Goal: Communication & Community: Ask a question

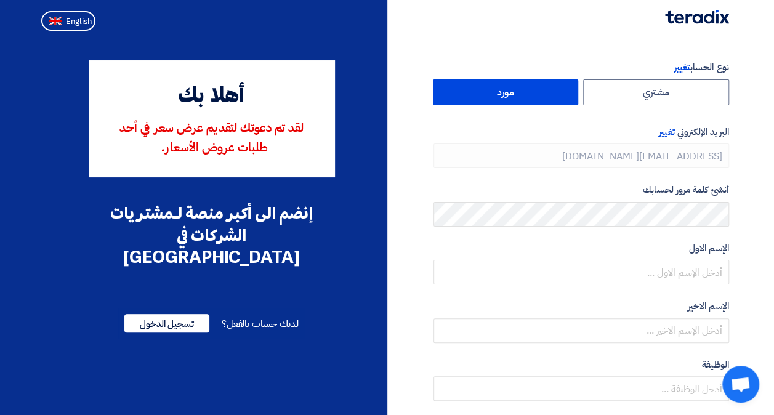
click at [540, 95] on label "مورد" at bounding box center [506, 92] width 146 height 26
click at [540, 95] on input "مورد" at bounding box center [506, 92] width 145 height 25
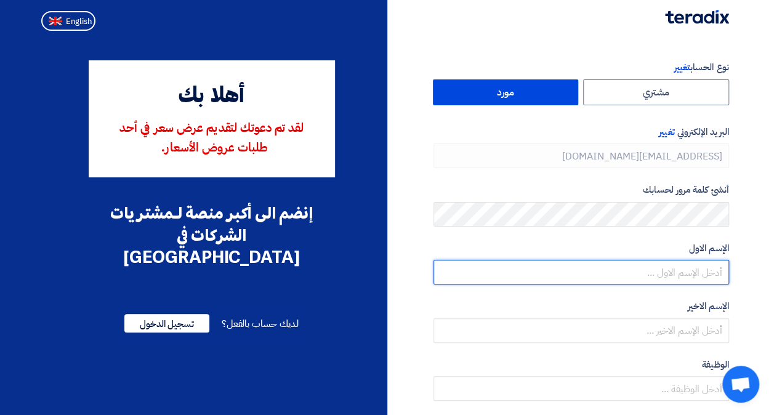
click at [695, 281] on input "text" at bounding box center [582, 272] width 296 height 25
type input "As9362488"
click at [680, 268] on input "As9362488" at bounding box center [582, 272] width 296 height 25
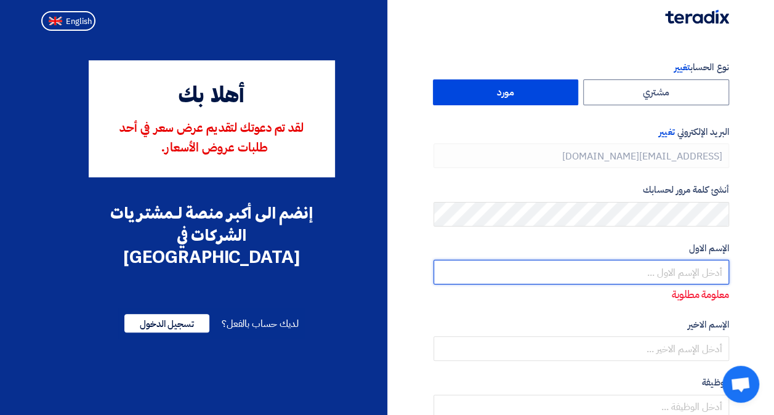
click at [711, 264] on input "text" at bounding box center [582, 272] width 296 height 25
type input "H"
type input "ا"
type input "ل"
type input "أسماء"
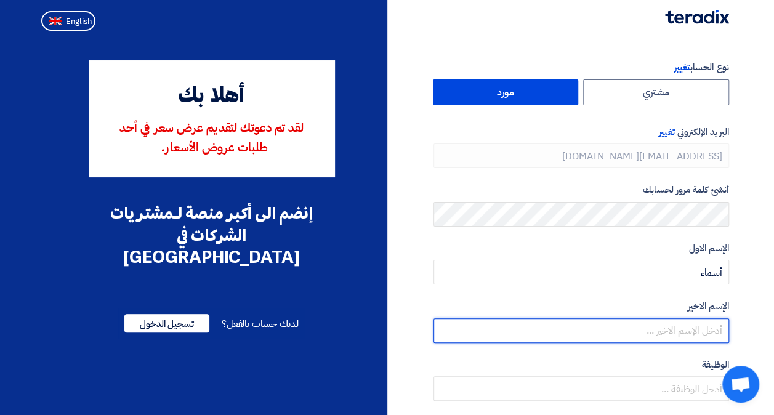
click at [718, 325] on input "text" at bounding box center [582, 330] width 296 height 25
type input "العنزي"
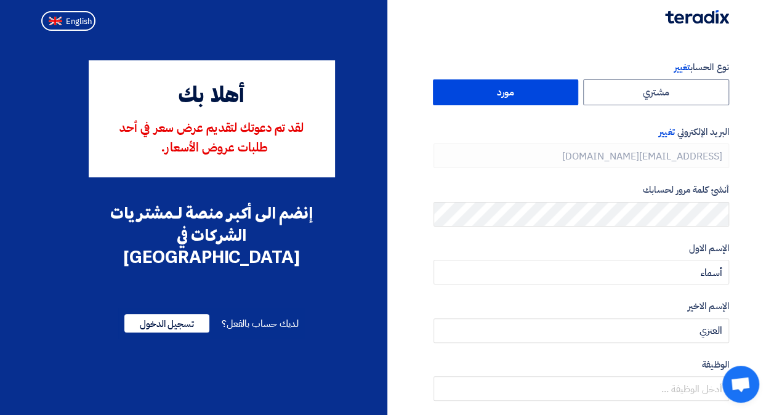
click at [754, 321] on section "نوع الحساب تغيير مشتري مورد البريد الإلكتروني تغيير asma@jabhah.sa أنشئ كلمة مر…" at bounding box center [387, 356] width 774 height 640
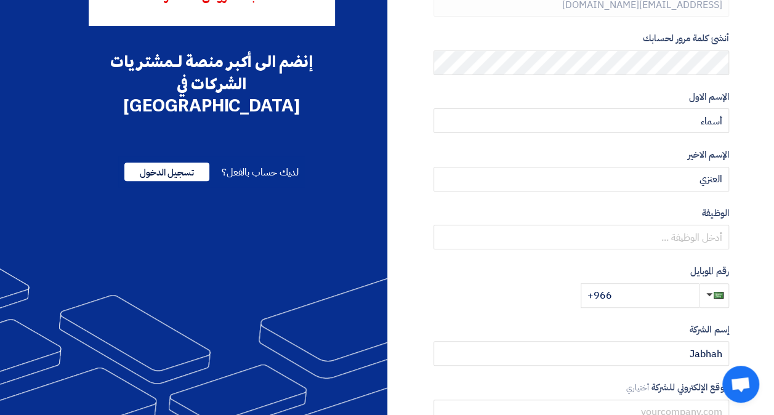
scroll to position [153, 0]
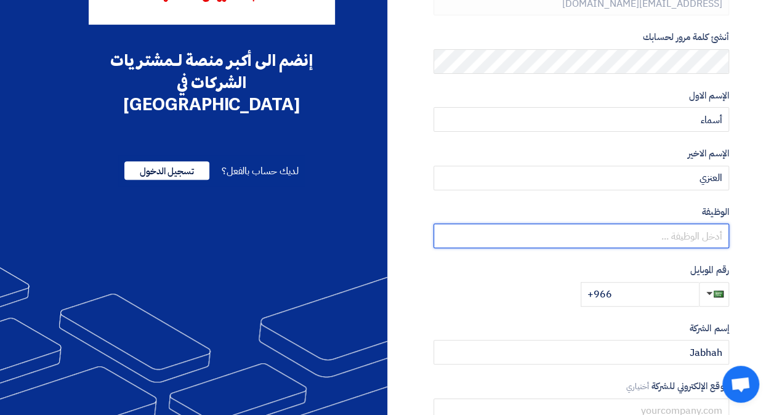
click at [702, 234] on input "text" at bounding box center [582, 236] width 296 height 25
type input "ح"
type input "مدير مشروع"
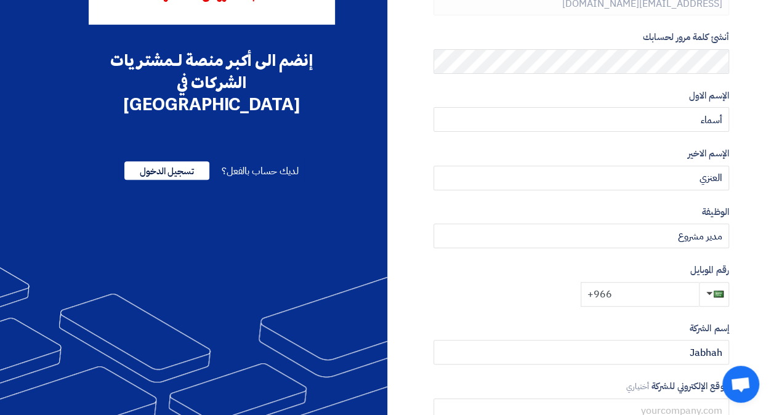
click at [646, 293] on input "+966" at bounding box center [640, 294] width 118 height 25
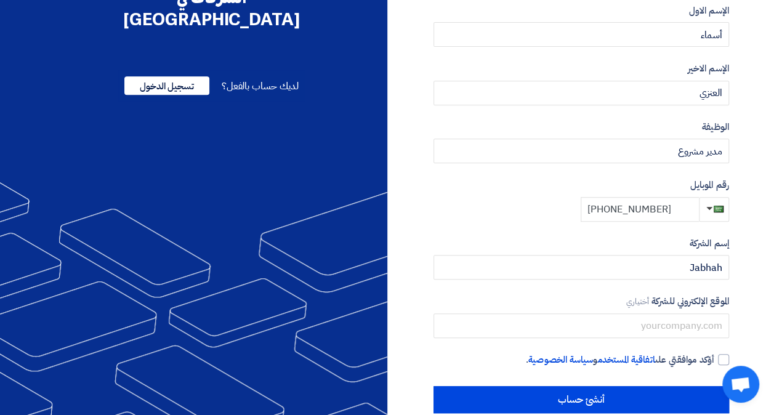
scroll to position [260, 0]
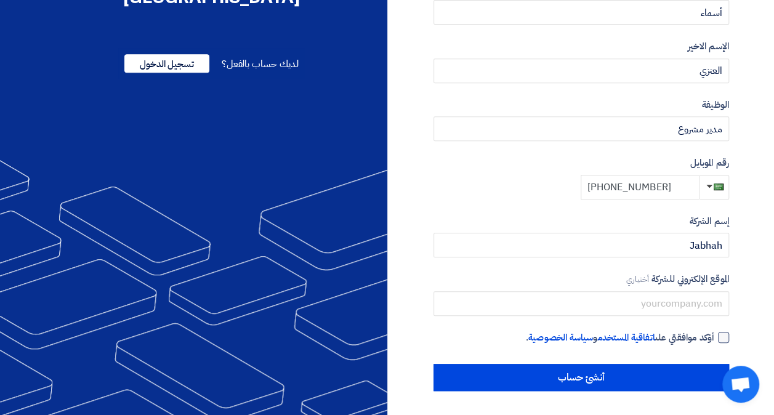
type input "+966 554182901"
click at [722, 339] on div at bounding box center [723, 337] width 11 height 11
click at [714, 339] on input "أؤكد موافقتي على اتفاقية المستخدم و سياسة الخصوصية ." at bounding box center [567, 343] width 296 height 25
checkbox input "true"
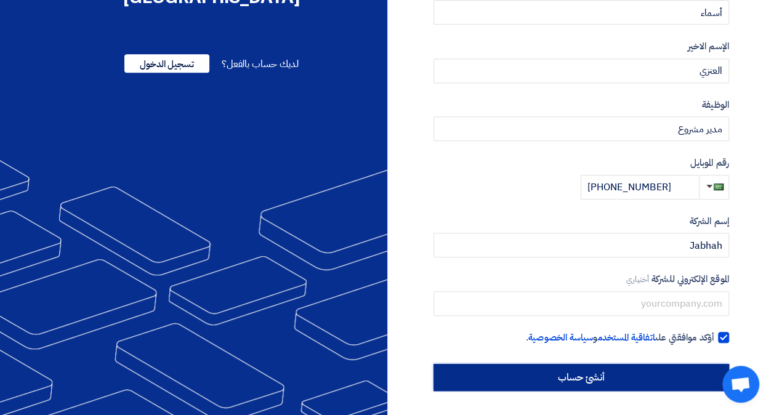
click at [676, 374] on input "أنشئ حساب" at bounding box center [582, 377] width 296 height 27
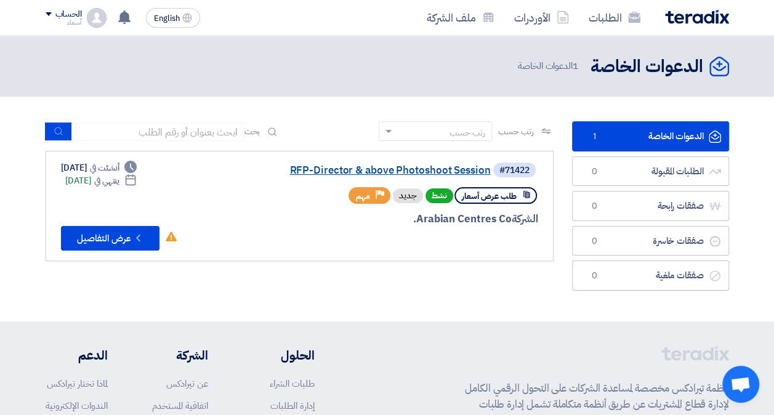
drag, startPoint x: 115, startPoint y: 245, endPoint x: 387, endPoint y: 171, distance: 282.2
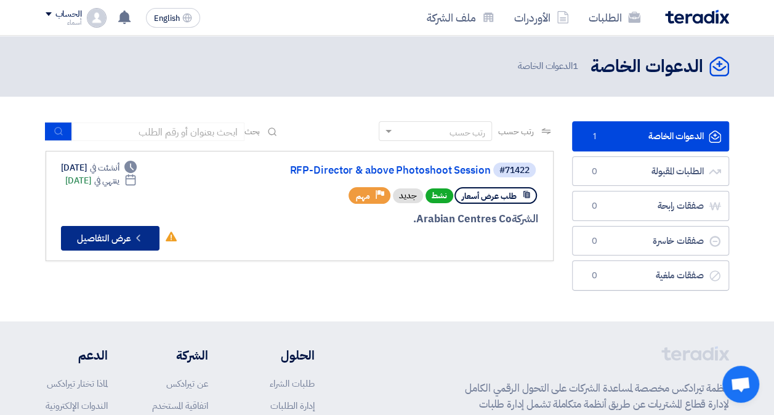
click at [123, 233] on button "Check details عرض التفاصيل" at bounding box center [110, 238] width 99 height 25
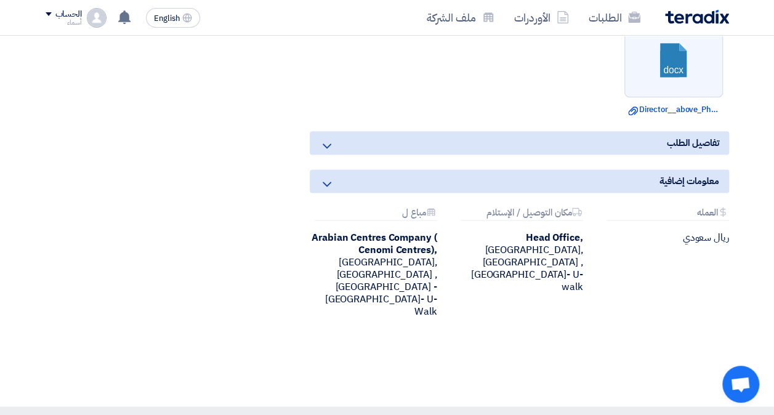
scroll to position [751, 0]
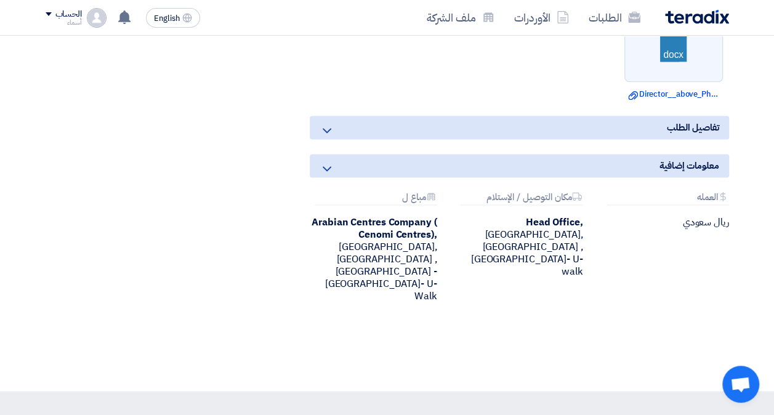
click at [616, 139] on div "تفاصيل الطلب" at bounding box center [519, 127] width 419 height 23
click at [331, 138] on icon at bounding box center [327, 130] width 15 height 15
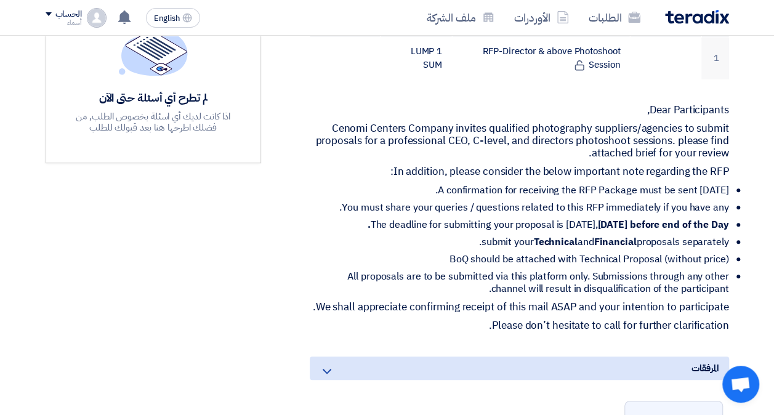
scroll to position [364, 0]
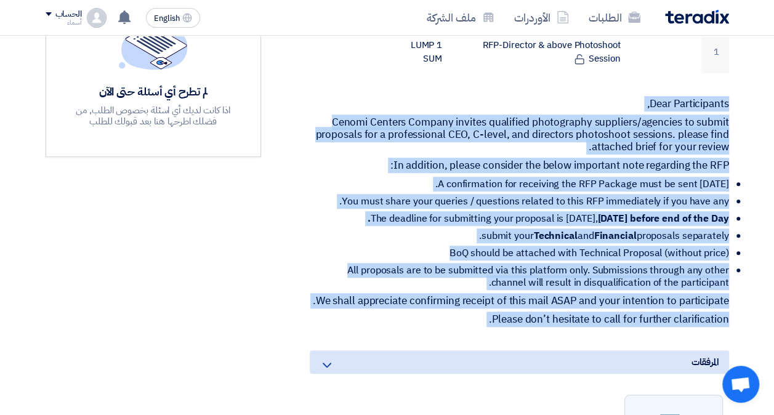
drag, startPoint x: 729, startPoint y: 102, endPoint x: 719, endPoint y: 358, distance: 257.0
click at [719, 358] on div "RFP-Director & above Photoshoot Session بيانات العميل [PERSON_NAME] Procurement…" at bounding box center [504, 270] width 468 height 895
drag, startPoint x: 719, startPoint y: 358, endPoint x: 685, endPoint y: 286, distance: 80.4
copy div "Dear Participants, Cenomi Centers Company invites qualified photography supplie…"
click at [513, 119] on p "Cenomi Centers Company invites qualified photography suppliers/agencies to subm…" at bounding box center [519, 134] width 419 height 37
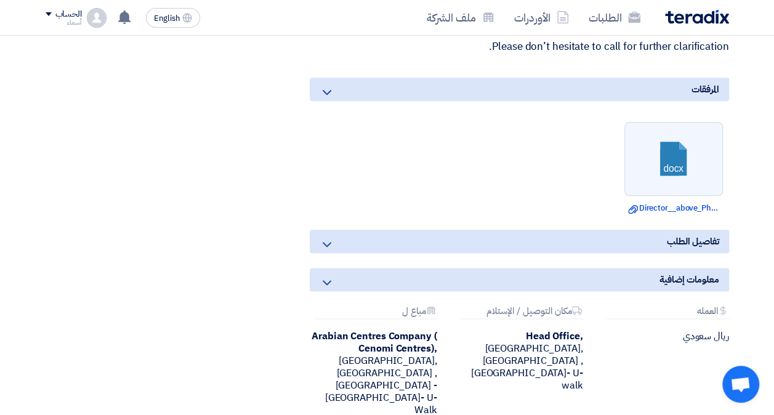
scroll to position [655, 0]
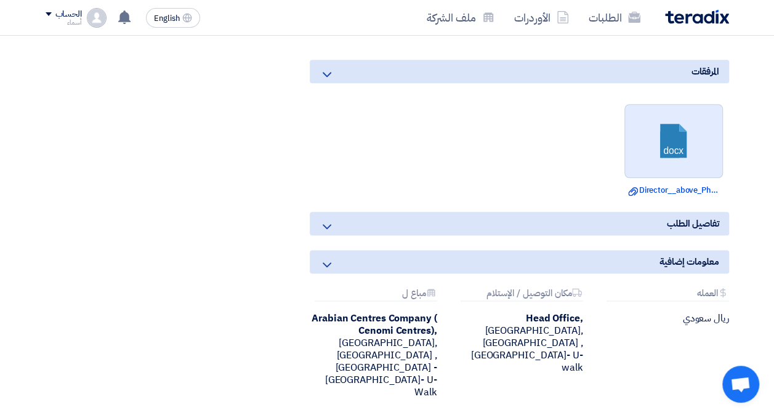
click at [677, 174] on link at bounding box center [674, 142] width 99 height 74
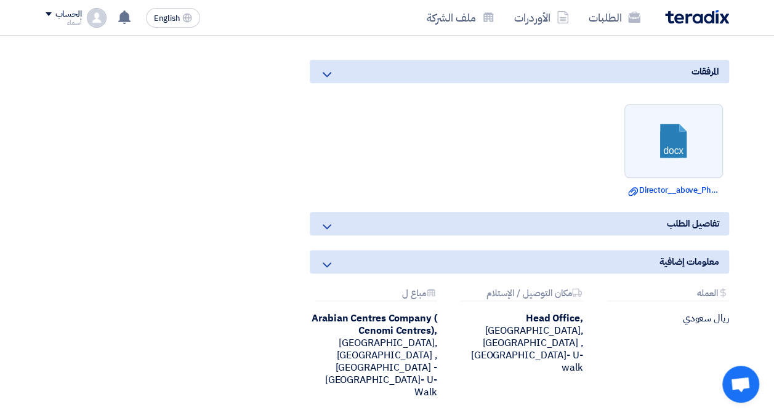
click at [334, 234] on icon at bounding box center [327, 226] width 15 height 15
click at [328, 229] on use at bounding box center [327, 226] width 9 height 5
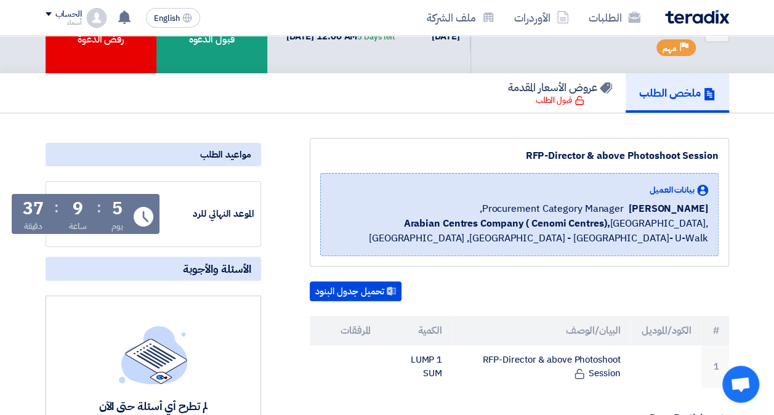
scroll to position [48, 0]
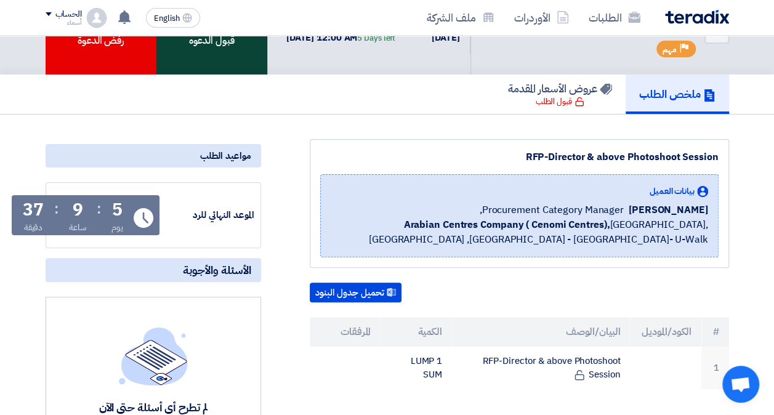
click at [219, 59] on div "قبول الدعوه" at bounding box center [211, 31] width 111 height 87
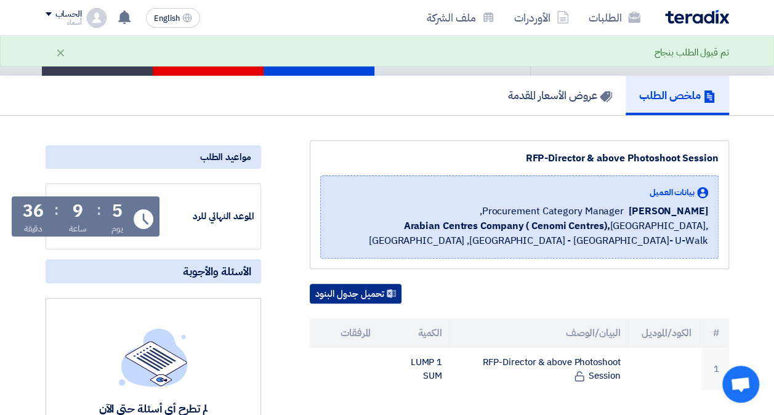
click at [371, 304] on button "تحميل جدول البنود" at bounding box center [356, 294] width 92 height 20
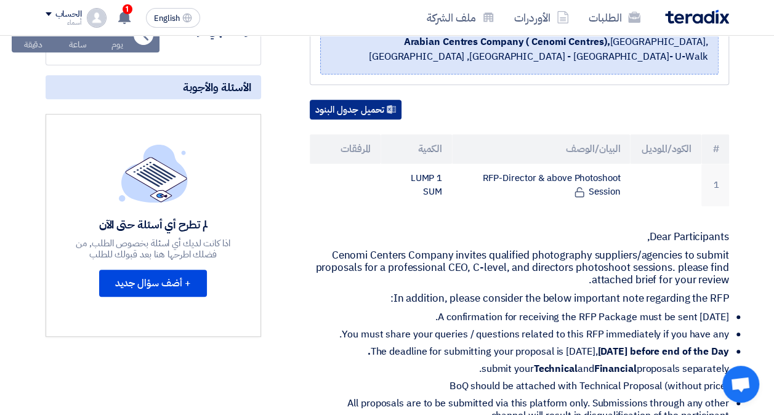
scroll to position [250, 0]
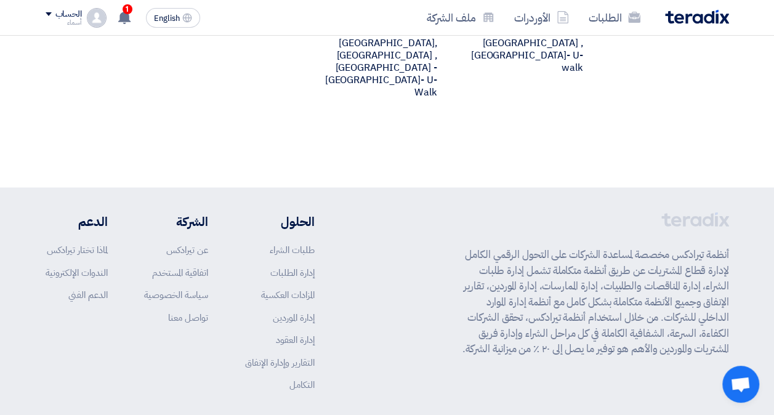
scroll to position [995, 0]
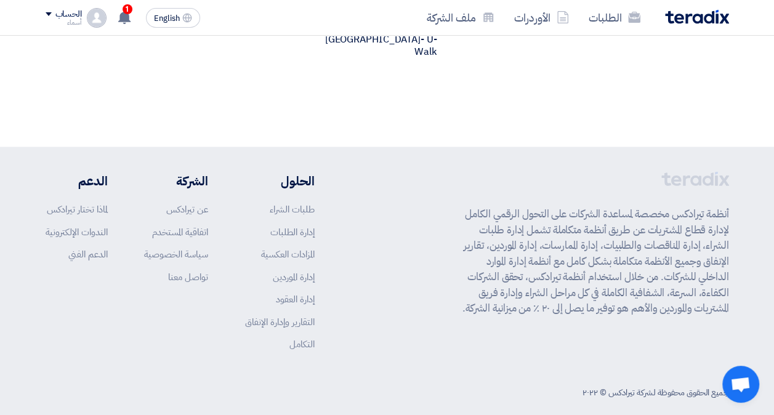
drag, startPoint x: 732, startPoint y: 195, endPoint x: 457, endPoint y: 299, distance: 293.7
click at [457, 299] on div "أنظمة تيرادكس مخصصة لمساعدة الشركات على التحول الرقمي الكامل لإدارة قطاع المشتر…" at bounding box center [387, 287] width 702 height 233
copy p "أنظمة تيرادكس مخصصة لمساعدة الشركات على التحول الرقمي الكامل لإدارة قطاع المشتر…"
click at [621, 323] on div "أنظمة تيرادكس مخصصة لمساعدة الشركات على التحول الرقمي الكامل لإدارة قطاع المشتر…" at bounding box center [592, 270] width 273 height 198
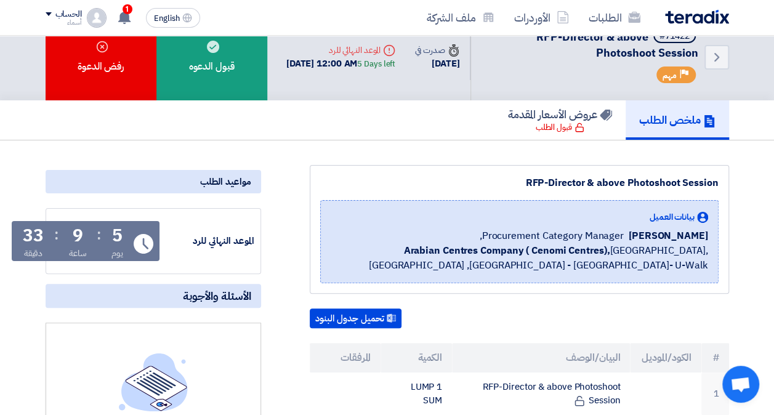
scroll to position [0, 0]
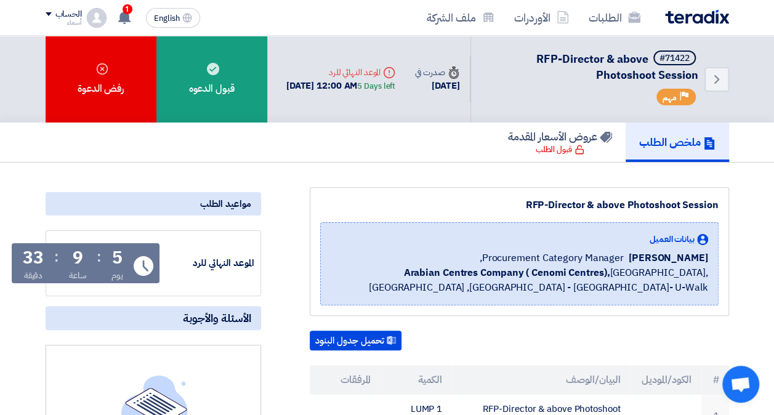
drag, startPoint x: 480, startPoint y: 250, endPoint x: 671, endPoint y: 285, distance: 194.7
click at [671, 285] on div "بيانات العميل Alanoud Alhuriesh Procurement Category Manager, Arabian Centres C…" at bounding box center [519, 264] width 377 height 62
click at [538, 280] on span "Arabian Centres Company ( Cenomi Centres), Riyadh, Saudi Arabia ,Riyadh - King …" at bounding box center [519, 280] width 377 height 30
click at [705, 268] on span "Arabian Centres Company ( Cenomi Centres), Riyadh, Saudi Arabia ,Riyadh - King …" at bounding box center [519, 280] width 377 height 30
click at [684, 277] on span "Arabian Centres Company ( Cenomi Centres), Riyadh, Saudi Arabia ,Riyadh - King …" at bounding box center [519, 280] width 377 height 30
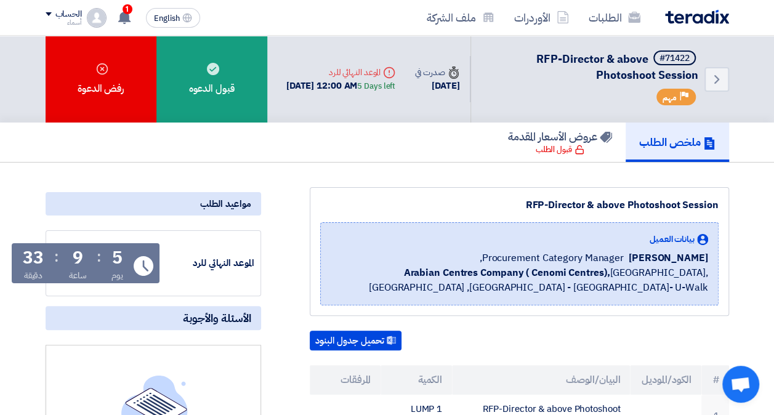
click at [644, 264] on span "[PERSON_NAME]" at bounding box center [668, 258] width 79 height 15
click at [629, 254] on span "[PERSON_NAME]" at bounding box center [668, 258] width 79 height 15
click at [629, 260] on span "[PERSON_NAME]" at bounding box center [668, 258] width 79 height 15
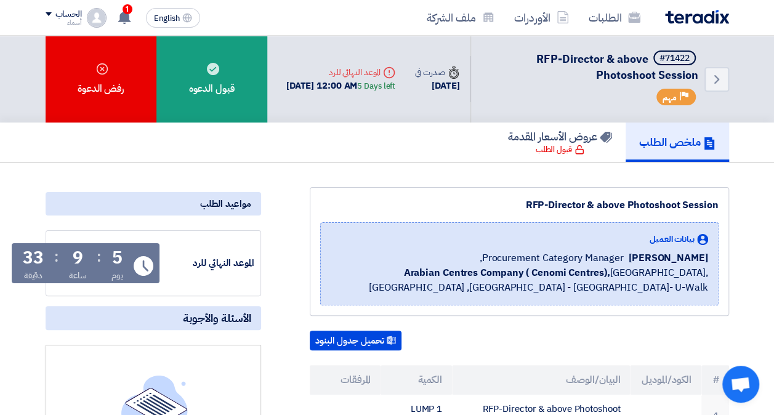
click at [629, 260] on span "[PERSON_NAME]" at bounding box center [668, 258] width 79 height 15
click at [622, 258] on div "Alanoud Alhuriesh Procurement Category Manager," at bounding box center [519, 258] width 377 height 15
click at [612, 258] on span "Procurement Category Manager," at bounding box center [552, 258] width 144 height 15
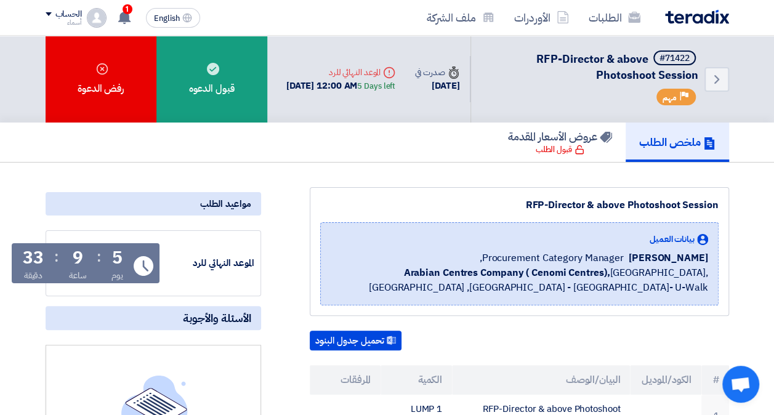
click at [617, 258] on span "Procurement Category Manager," at bounding box center [552, 258] width 144 height 15
click at [608, 287] on span "Arabian Centres Company ( Cenomi Centres), Riyadh, Saudi Arabia ,Riyadh - King …" at bounding box center [519, 280] width 377 height 30
click at [599, 286] on span "Arabian Centres Company ( Cenomi Centres), Riyadh, Saudi Arabia ,Riyadh - King …" at bounding box center [519, 280] width 377 height 30
click at [608, 286] on span "Arabian Centres Company ( Cenomi Centres), Riyadh, Saudi Arabia ,Riyadh - King …" at bounding box center [519, 280] width 377 height 30
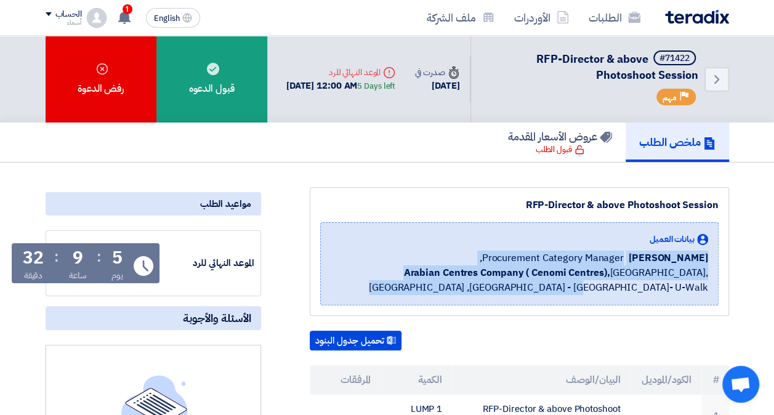
drag, startPoint x: 602, startPoint y: 287, endPoint x: 570, endPoint y: 227, distance: 68.3
click at [570, 227] on div "بيانات العميل Alanoud Alhuriesh Procurement Category Manager, Arabian Centres C…" at bounding box center [519, 263] width 398 height 83
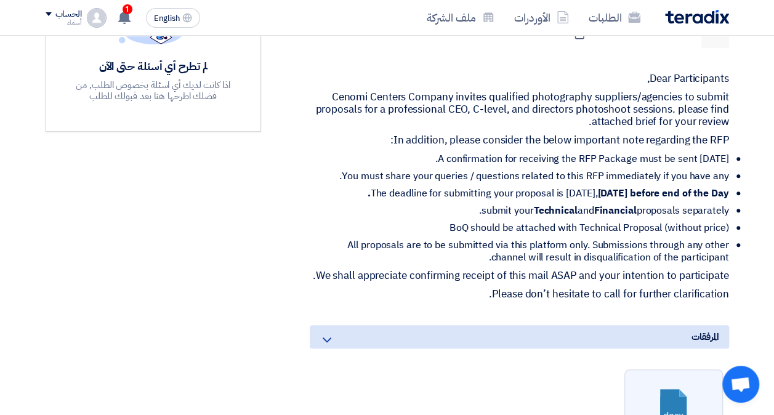
scroll to position [366, 0]
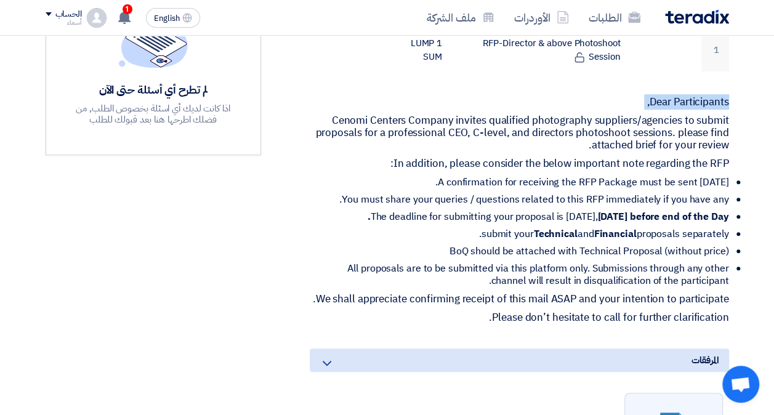
drag, startPoint x: 729, startPoint y: 101, endPoint x: 729, endPoint y: 113, distance: 12.3
click at [729, 113] on div "RFP-Director & above Photoshoot Session بيانات العميل [PERSON_NAME] Procurement…" at bounding box center [504, 268] width 468 height 895
drag, startPoint x: 729, startPoint y: 113, endPoint x: 644, endPoint y: 101, distance: 85.9
click at [644, 101] on p "Dear Participants," at bounding box center [519, 102] width 419 height 12
click at [618, 100] on p "Dear Participants," at bounding box center [519, 102] width 419 height 12
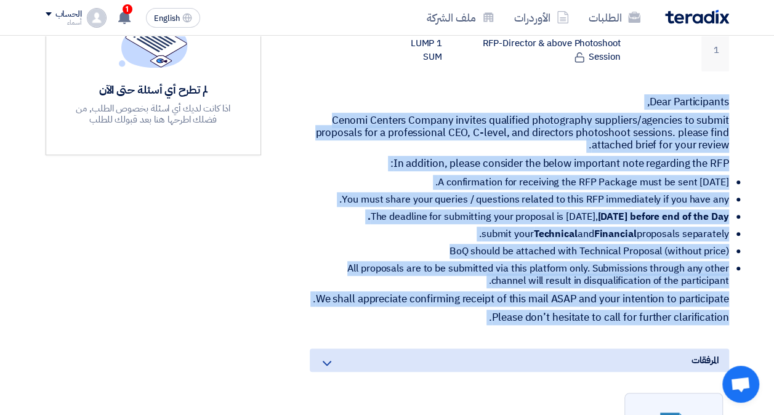
drag, startPoint x: 728, startPoint y: 100, endPoint x: 727, endPoint y: 350, distance: 250.6
click at [727, 350] on div "RFP-Director & above Photoshoot Session بيانات العميل [PERSON_NAME] Procurement…" at bounding box center [504, 268] width 468 height 895
click at [615, 89] on div "RFP-Director & above Photoshoot Session بيانات العميل [PERSON_NAME] Procurement…" at bounding box center [504, 268] width 468 height 895
drag, startPoint x: 730, startPoint y: 100, endPoint x: 767, endPoint y: 351, distance: 253.3
click at [767, 351] on section "RFP-Director & above Photoshoot Session بيانات العميل [PERSON_NAME] Procurement…" at bounding box center [387, 286] width 774 height 979
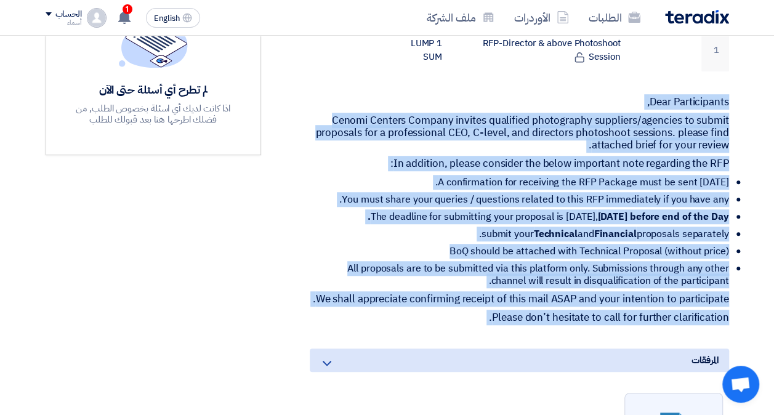
drag, startPoint x: 767, startPoint y: 351, endPoint x: 745, endPoint y: 183, distance: 169.6
click at [745, 183] on section "RFP-Director & above Photoshoot Session بيانات العميل [PERSON_NAME] Procurement…" at bounding box center [387, 286] width 774 height 979
click at [639, 96] on p "Dear Participants," at bounding box center [519, 102] width 419 height 12
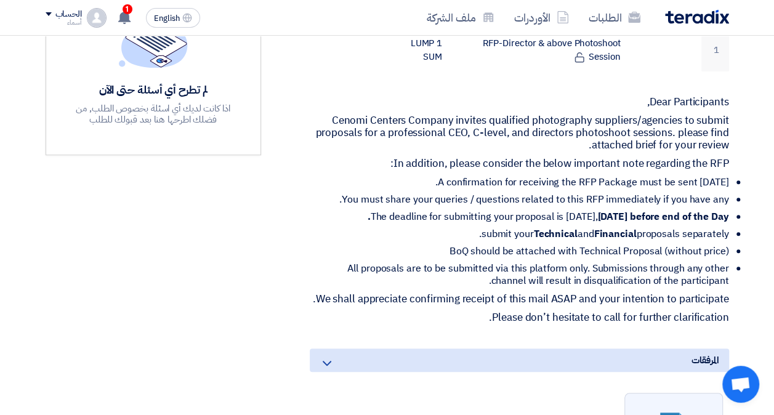
click at [647, 100] on p "Dear Participants," at bounding box center [519, 102] width 419 height 12
click at [649, 96] on p "Dear Participants," at bounding box center [519, 102] width 419 height 12
click at [655, 99] on p "Dear Participants," at bounding box center [519, 102] width 419 height 12
click at [727, 102] on p "Dear Participants," at bounding box center [519, 102] width 419 height 12
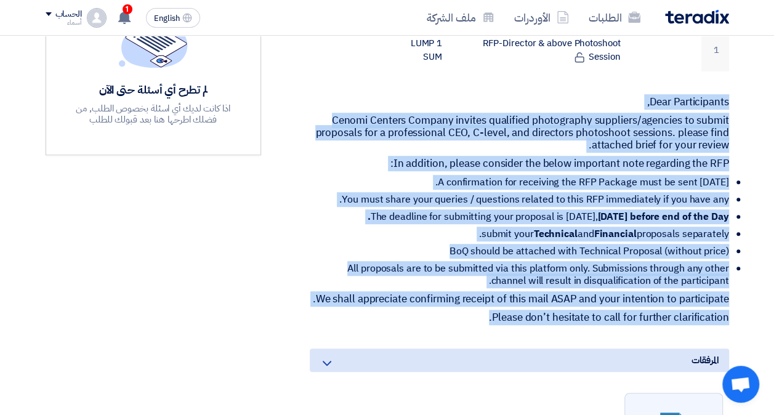
drag, startPoint x: 727, startPoint y: 102, endPoint x: 451, endPoint y: 339, distance: 363.8
click at [451, 324] on div "Dear Participants, Cenomi Centers Company invites qualified photography supplie…" at bounding box center [519, 210] width 419 height 228
drag, startPoint x: 451, startPoint y: 339, endPoint x: 595, endPoint y: 227, distance: 182.6
click at [595, 223] on li "The deadline for submitting your proposal is Sunday, 21ST of September 2025 bef…" at bounding box center [525, 217] width 410 height 12
drag, startPoint x: 648, startPoint y: 99, endPoint x: 727, endPoint y: 354, distance: 267.6
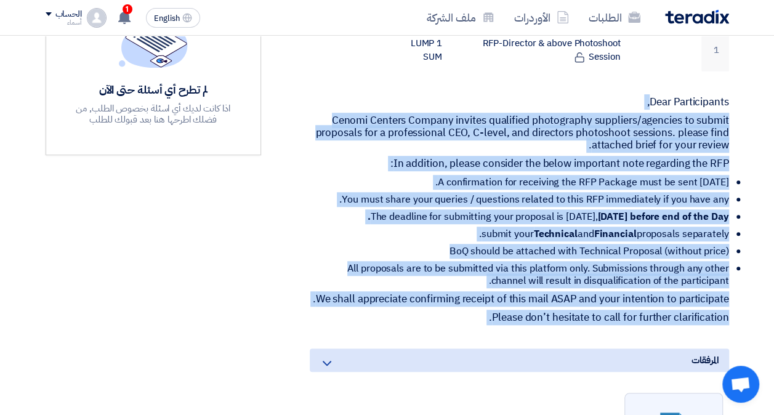
click at [727, 354] on div "RFP-Director & above Photoshoot Session بيانات العميل [PERSON_NAME] Procurement…" at bounding box center [504, 268] width 468 height 895
drag, startPoint x: 728, startPoint y: 103, endPoint x: 477, endPoint y: 341, distance: 345.5
click at [477, 324] on div "Dear Participants, Cenomi Centers Company invites qualified photography supplie…" at bounding box center [519, 210] width 419 height 228
drag, startPoint x: 477, startPoint y: 341, endPoint x: 623, endPoint y: 271, distance: 162.2
drag, startPoint x: 623, startPoint y: 271, endPoint x: 498, endPoint y: 85, distance: 224.1
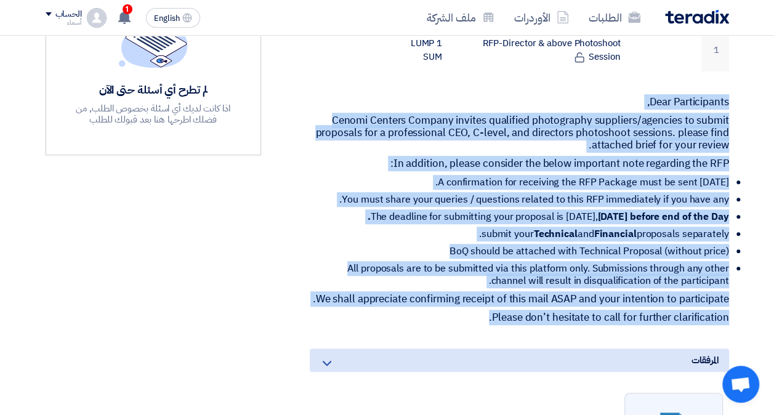
click at [498, 85] on div "RFP-Director & above Photoshoot Session بيانات العميل [PERSON_NAME] Procurement…" at bounding box center [504, 268] width 468 height 895
click at [498, 98] on p "Dear Participants," at bounding box center [519, 102] width 419 height 12
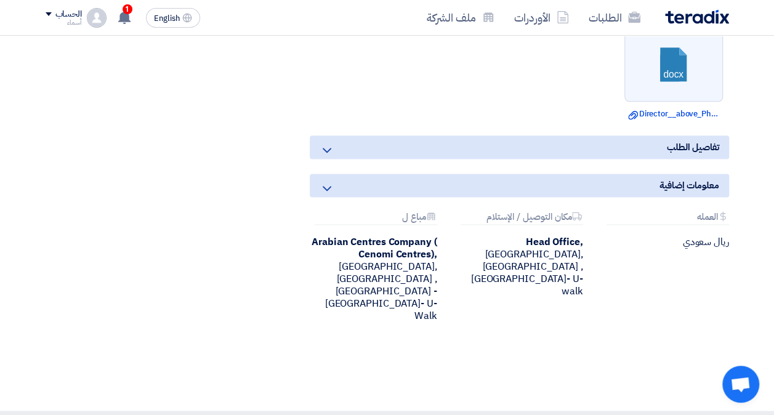
scroll to position [740, 0]
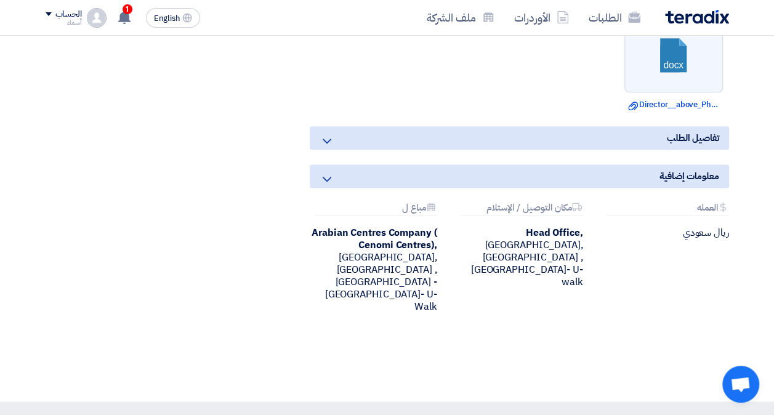
click at [326, 143] on use at bounding box center [327, 141] width 9 height 5
click at [321, 148] on icon at bounding box center [327, 141] width 15 height 15
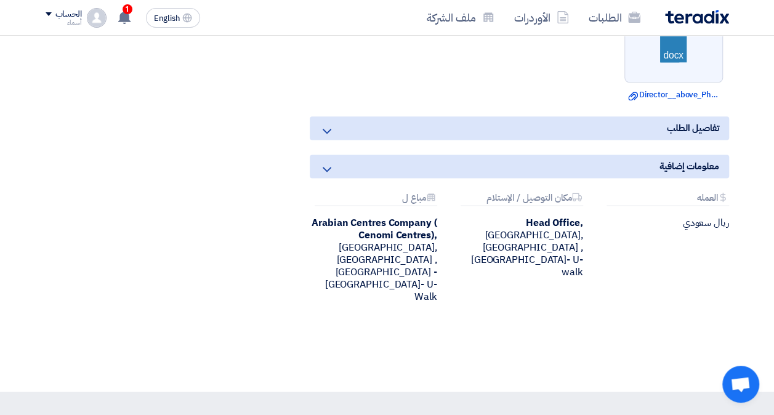
scroll to position [753, 0]
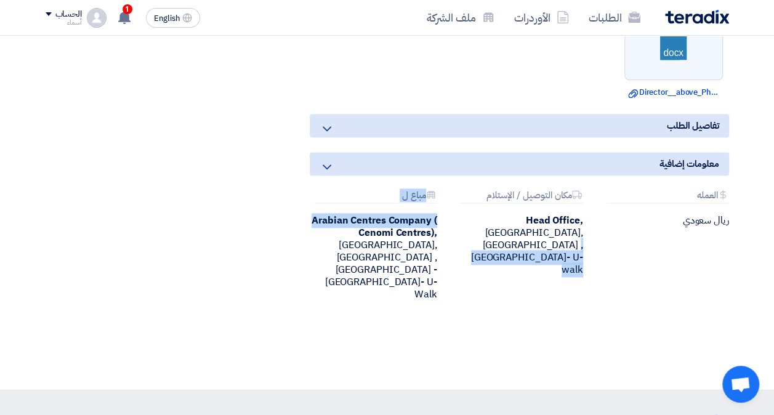
drag, startPoint x: 310, startPoint y: 240, endPoint x: 506, endPoint y: 307, distance: 207.4
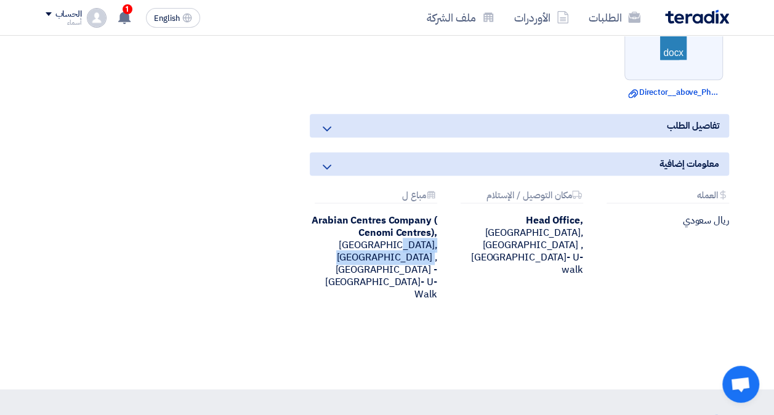
drag, startPoint x: 506, startPoint y: 307, endPoint x: 329, endPoint y: 266, distance: 182.0
click at [329, 266] on div "Arabian Centres Company ( Cenomi Centres), Riyadh, Saudi Arabia ,Riyadh - King …" at bounding box center [373, 257] width 127 height 86
click at [543, 258] on div "Head Office, Riyadh, Saudi Arabia ,King Saud University- U-walk" at bounding box center [519, 245] width 127 height 62
click at [618, 227] on div "ريال سعودي" at bounding box center [665, 220] width 127 height 12
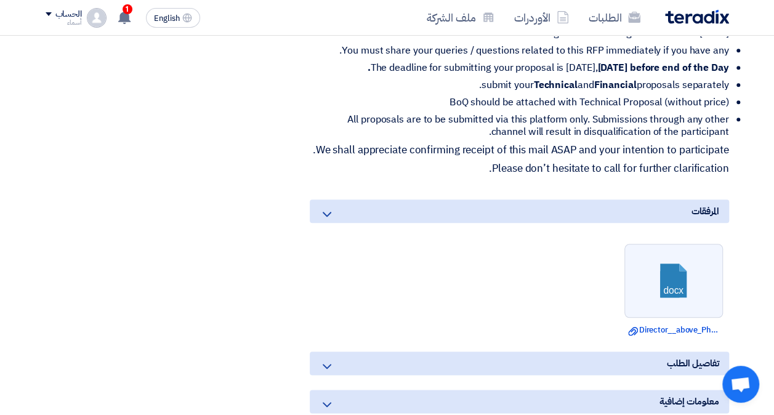
scroll to position [531, 0]
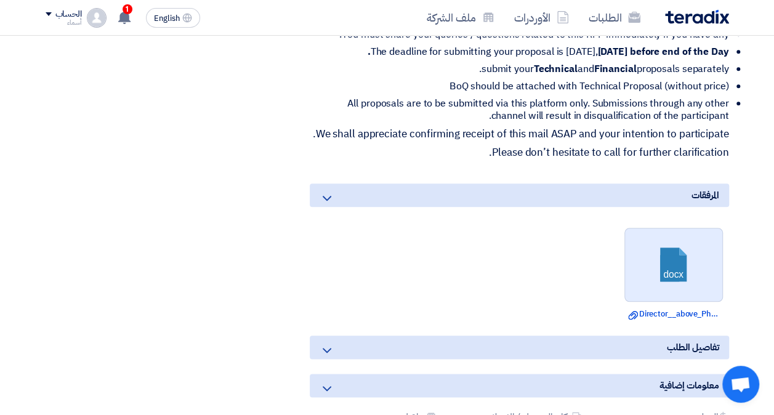
click at [684, 302] on link at bounding box center [674, 265] width 99 height 74
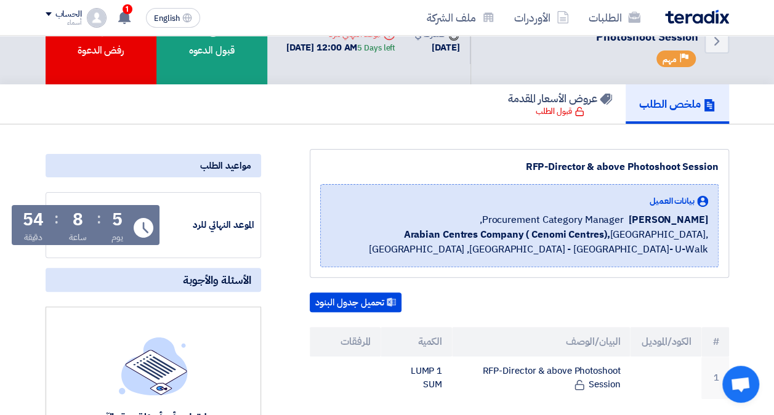
scroll to position [39, 0]
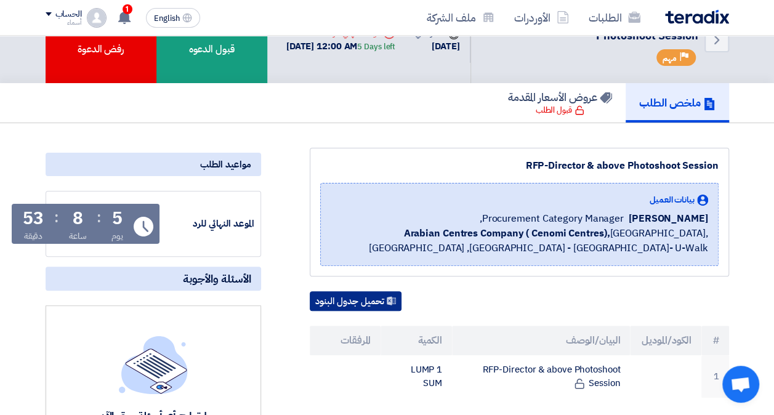
click at [376, 298] on button "تحميل جدول البنود" at bounding box center [356, 301] width 92 height 20
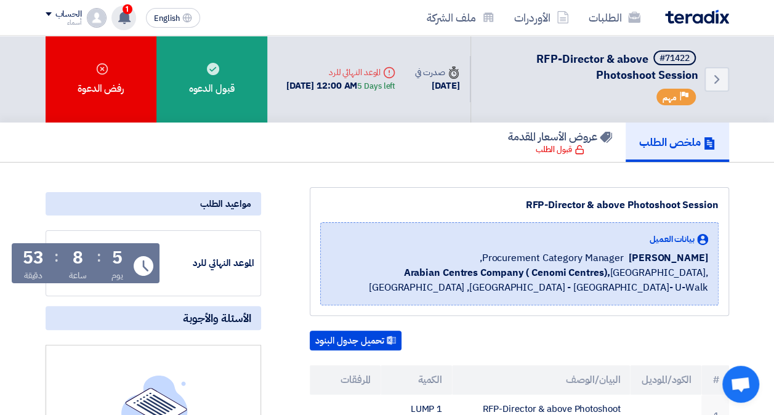
click at [127, 17] on use at bounding box center [124, 17] width 12 height 14
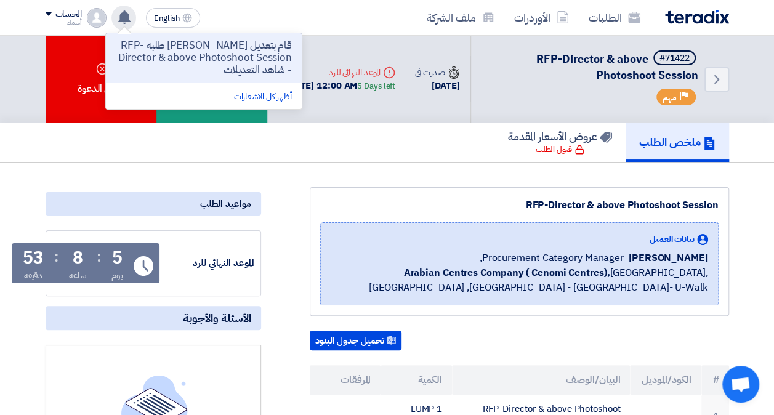
click at [216, 55] on p "قام بتعديل علي طلبه RFP-Director & above Photoshoot Session - شاهد التعديلات" at bounding box center [204, 57] width 176 height 37
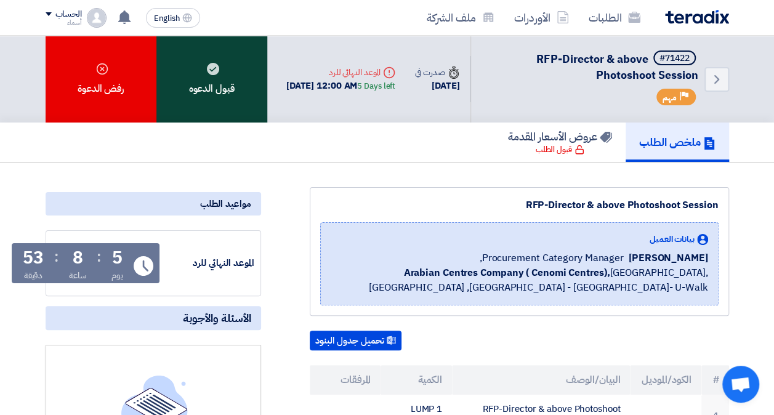
click at [195, 68] on div "قبول الدعوه" at bounding box center [211, 79] width 111 height 87
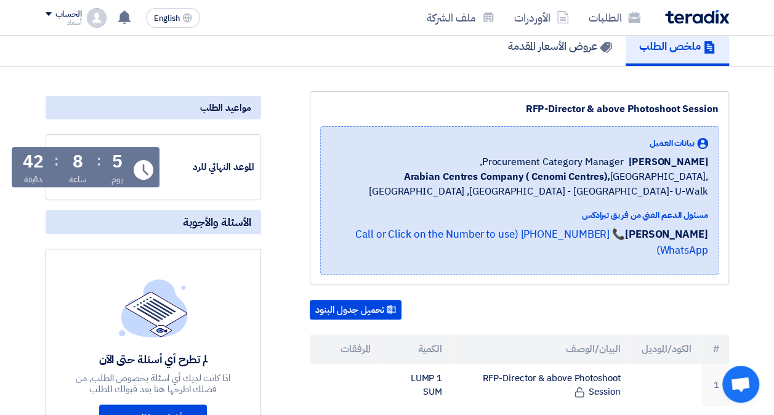
scroll to position [106, 0]
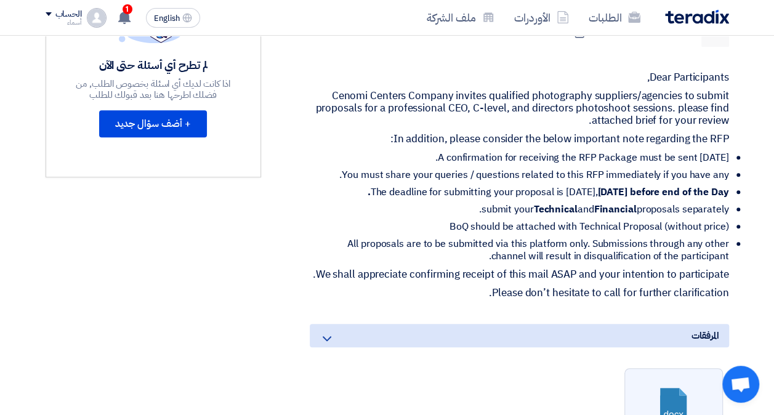
scroll to position [413, 0]
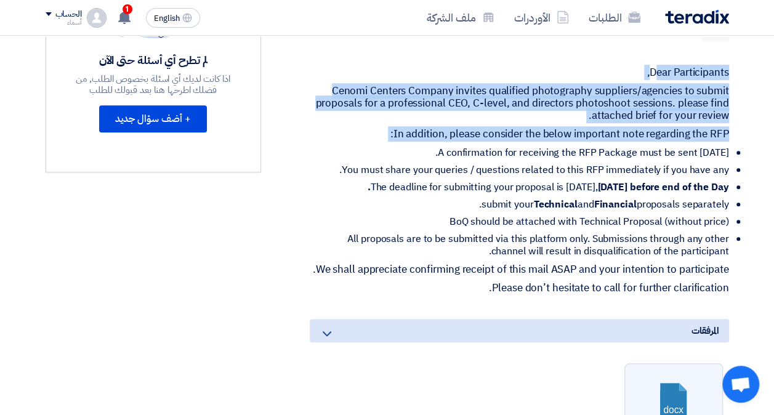
drag, startPoint x: 652, startPoint y: 89, endPoint x: 751, endPoint y: 157, distance: 120.4
click at [751, 157] on section "RFP-Director & above Photoshoot Session بيانات العميل Alanoud Alhuriesh Procure…" at bounding box center [387, 256] width 774 height 979
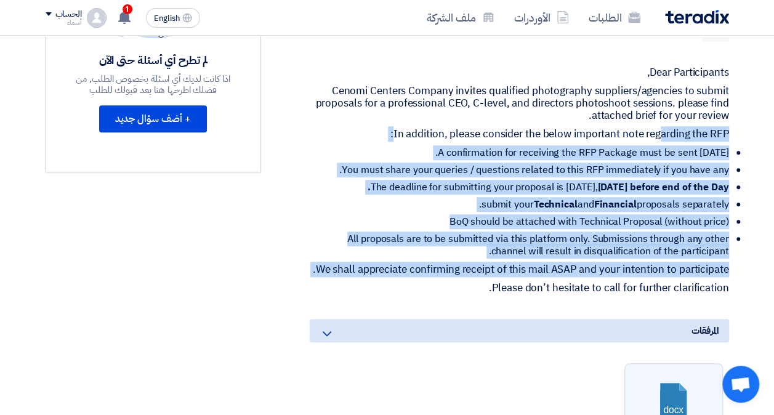
drag, startPoint x: 735, startPoint y: 326, endPoint x: 661, endPoint y: 145, distance: 195.8
click at [661, 145] on div "RFP-Director & above Photoshoot Session بيانات العميل [PERSON_NAME] Procurement…" at bounding box center [504, 239] width 468 height 895
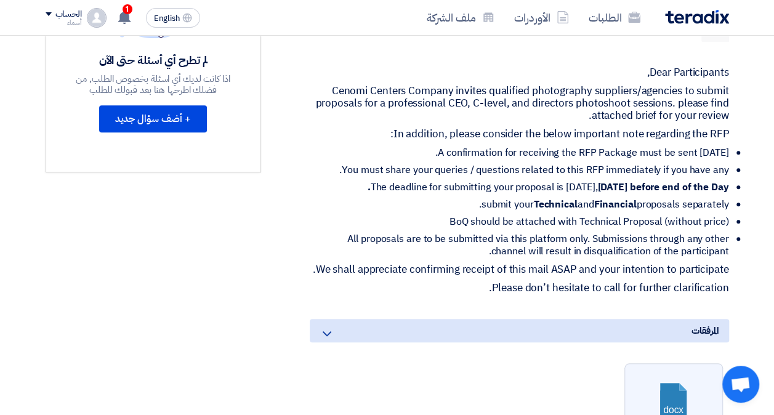
drag, startPoint x: 661, startPoint y: 145, endPoint x: 620, endPoint y: 97, distance: 62.9
click at [620, 97] on p "Cenomi Centers Company invites qualified photography suppliers/agencies to subm…" at bounding box center [519, 103] width 419 height 37
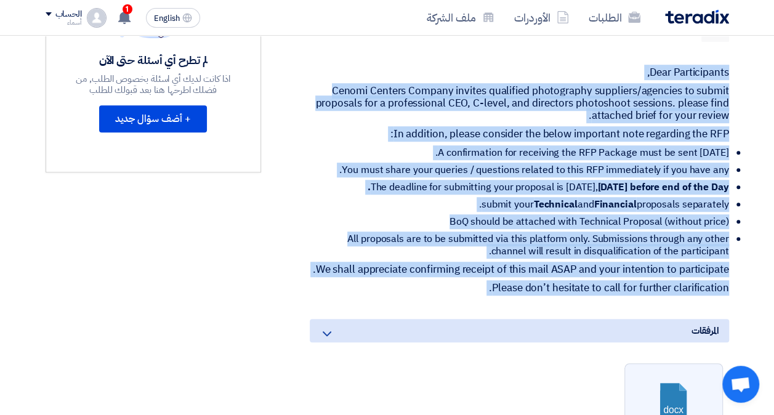
drag, startPoint x: 729, startPoint y: 84, endPoint x: 745, endPoint y: 337, distance: 253.0
click at [745, 337] on section "RFP-Director & above Photoshoot Session بيانات العميل Alanoud Alhuriesh Procure…" at bounding box center [387, 256] width 774 height 979
copy div "Dear Participants, Cenomi Centers Company invites qualified photography supplie…"
click at [464, 71] on div "RFP-Director & above Photoshoot Session بيانات العميل [PERSON_NAME] Procurement…" at bounding box center [504, 239] width 468 height 895
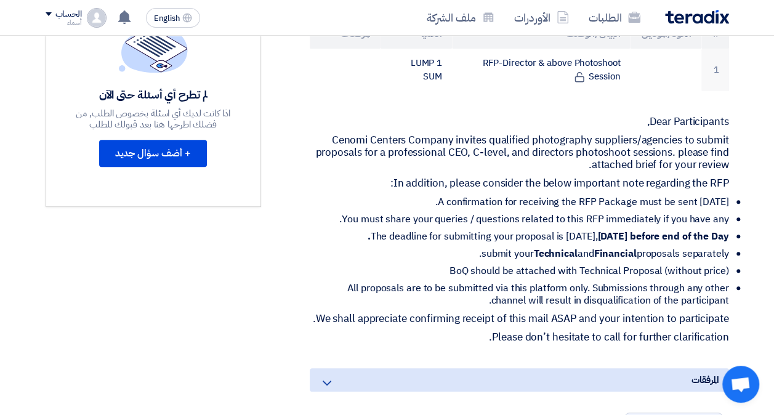
scroll to position [384, 0]
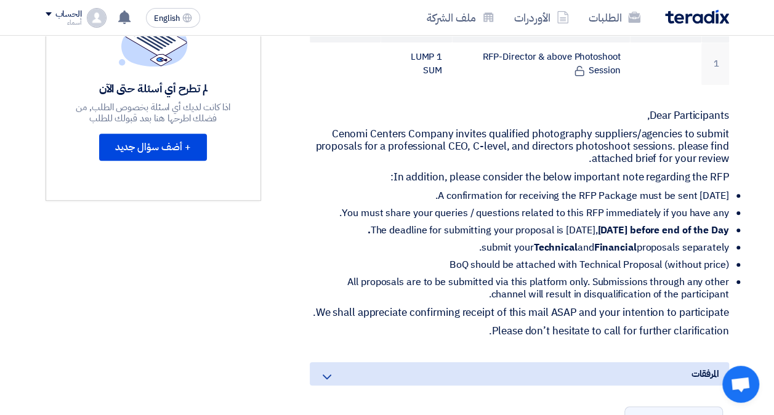
drag, startPoint x: 645, startPoint y: 108, endPoint x: 743, endPoint y: 240, distance: 164.3
click at [743, 240] on section "RFP-Director & above Photoshoot Session بيانات العميل [PERSON_NAME] Procurement…" at bounding box center [387, 293] width 774 height 994
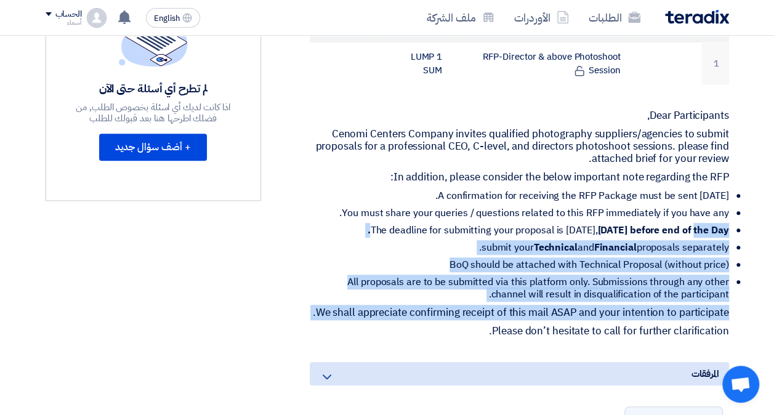
drag, startPoint x: 731, startPoint y: 353, endPoint x: 663, endPoint y: 220, distance: 149.6
click at [663, 220] on div "RFP-Director & above Photoshoot Session بيانات العميل [PERSON_NAME] Procurement…" at bounding box center [504, 275] width 468 height 910
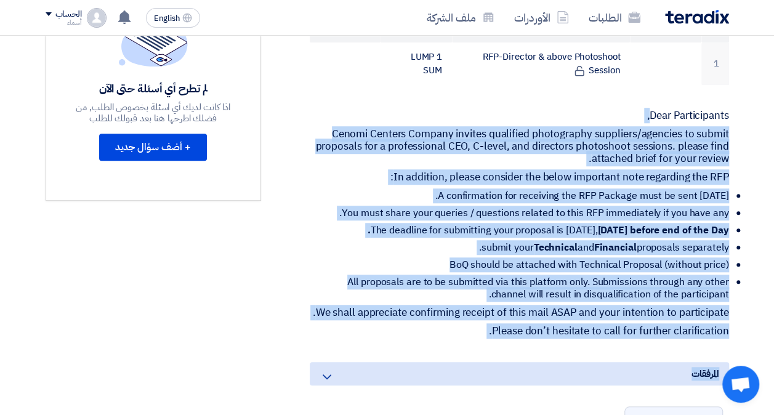
drag, startPoint x: 647, startPoint y: 115, endPoint x: 466, endPoint y: 360, distance: 304.7
click at [466, 360] on div "RFP-Director & above Photoshoot Session بيانات العميل [PERSON_NAME] Procurement…" at bounding box center [504, 275] width 468 height 910
copy div ", Cenomi Centers Company invites qualified photography suppliers/agencies to su…"
click at [483, 140] on p "Cenomi Centers Company invites qualified photography suppliers/agencies to subm…" at bounding box center [519, 146] width 419 height 37
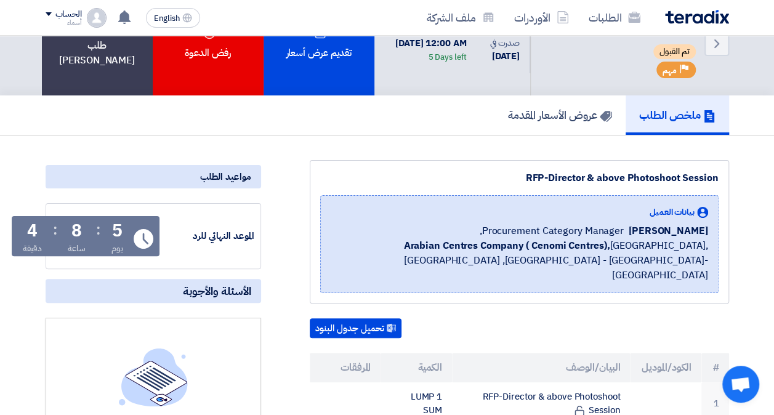
scroll to position [0, 0]
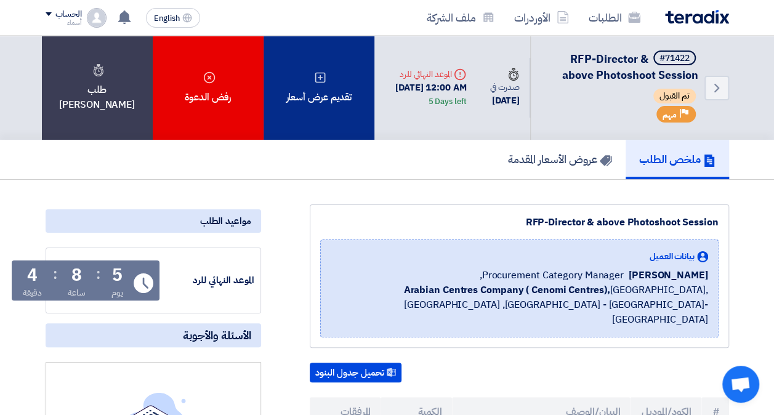
click at [336, 83] on div "تقديم عرض أسعار" at bounding box center [319, 88] width 111 height 104
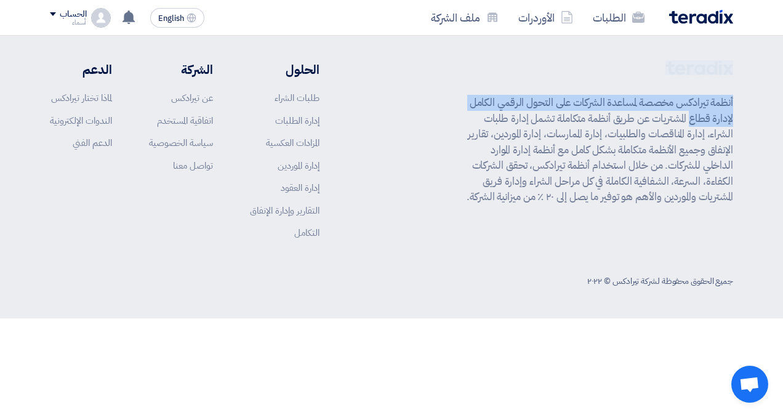
drag, startPoint x: 779, startPoint y: 49, endPoint x: 772, endPoint y: 122, distance: 73.0
click at [772, 122] on footer "أنظمة تيرادكس مخصصة لمساعدة الشركات على التحول الرقمي الكامل لإدارة قطاع المشتر…" at bounding box center [391, 177] width 783 height 283
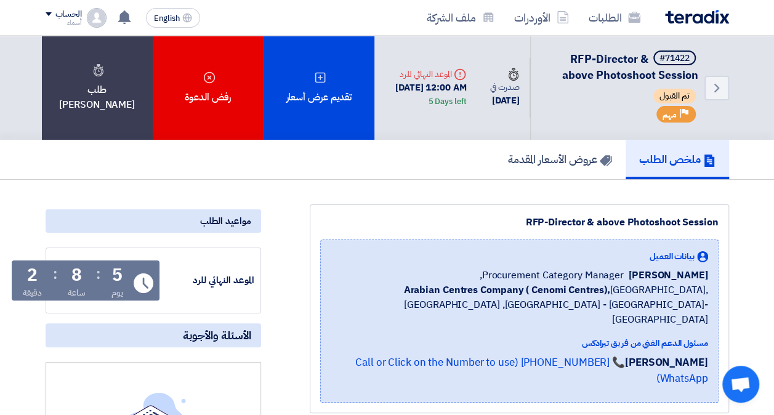
click at [281, 179] on div "ملخص الطلب عروض الأسعار المقدمة" at bounding box center [388, 159] width 684 height 39
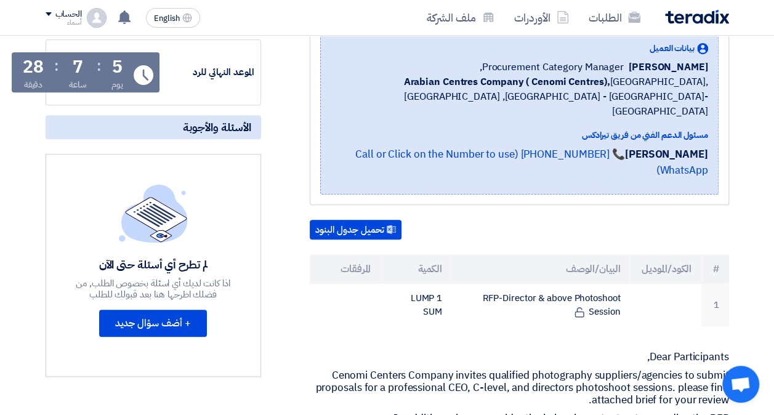
scroll to position [209, 0]
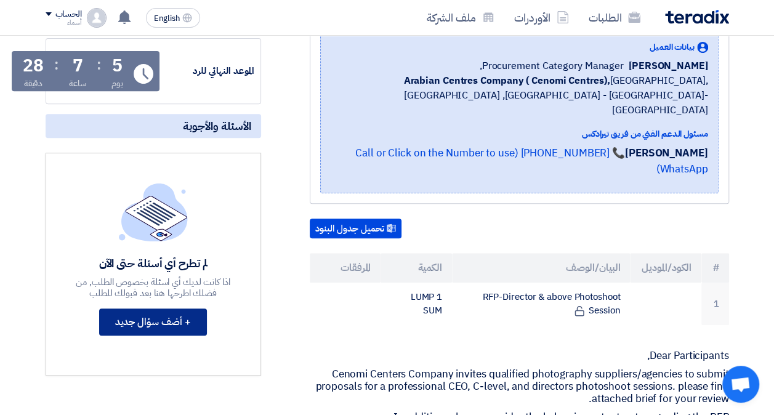
click at [128, 336] on button "+ أضف سؤال جديد" at bounding box center [153, 322] width 108 height 27
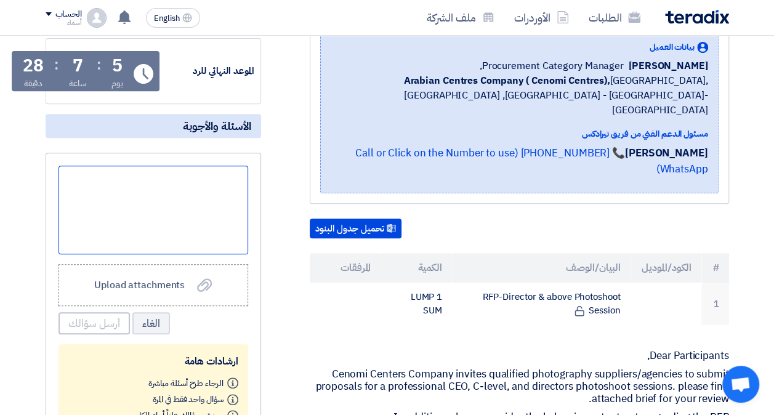
click at [209, 198] on div at bounding box center [154, 210] width 190 height 89
click at [206, 221] on div at bounding box center [154, 210] width 190 height 89
paste div
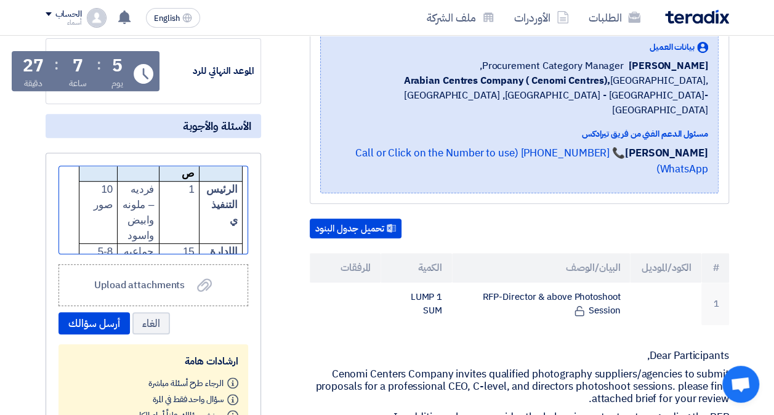
scroll to position [0, 0]
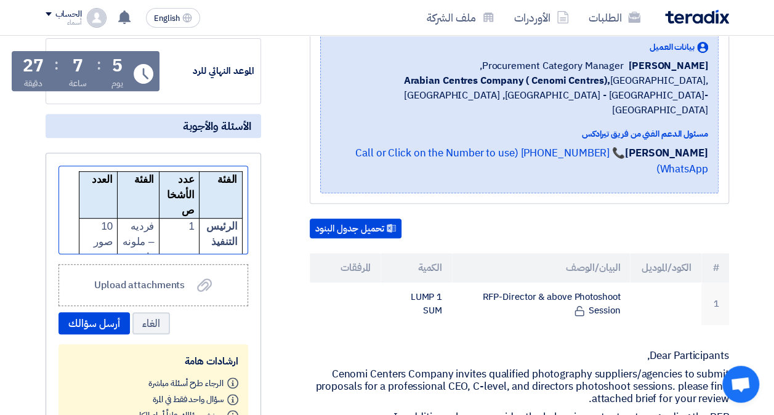
click at [83, 188] on div "الفئة عدد الأشخاص الفئة العدد الرئيس التنفيذي 1 فرديه – ملونه وابيض واسود 10 صو…" at bounding box center [153, 319] width 179 height 296
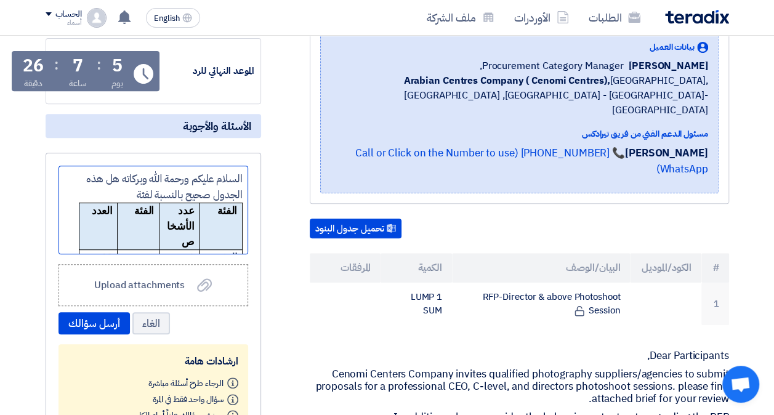
click at [126, 212] on div "السلام عليكم ورحمة الله وبركاته هل هذه الجدول صحيح بالنسبة لفئة الفئة عدد الأشخ…" at bounding box center [153, 334] width 179 height 327
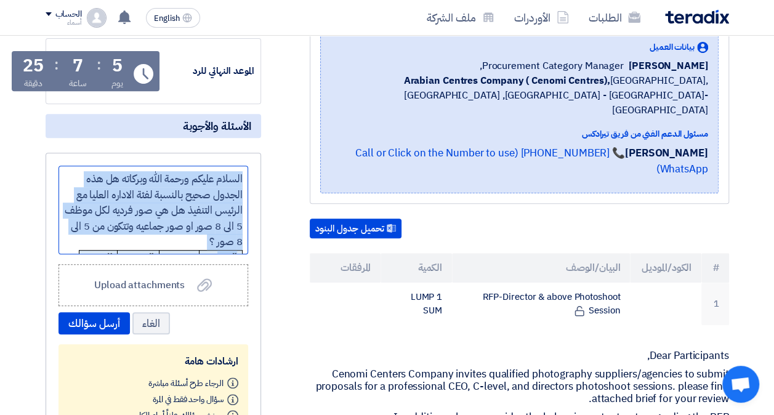
scroll to position [260, 0]
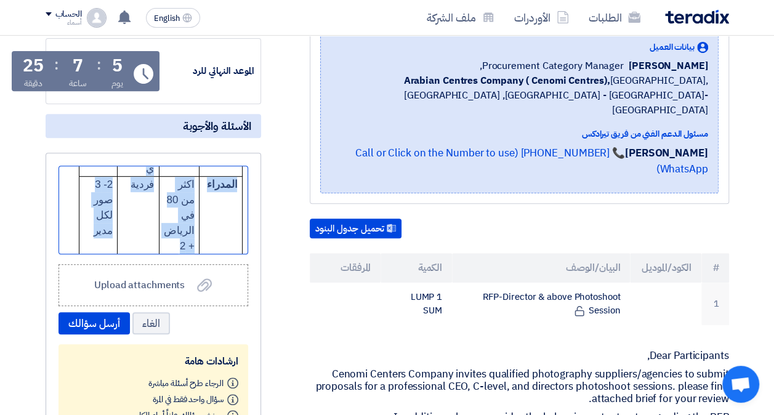
drag, startPoint x: 246, startPoint y: 193, endPoint x: 99, endPoint y: 251, distance: 158.2
click at [99, 251] on div "السلام عليكم ورحمة الله وبركاته هل هذه الجدول صحيح بالنسبة لفئة الاداره العليا …" at bounding box center [154, 210] width 190 height 89
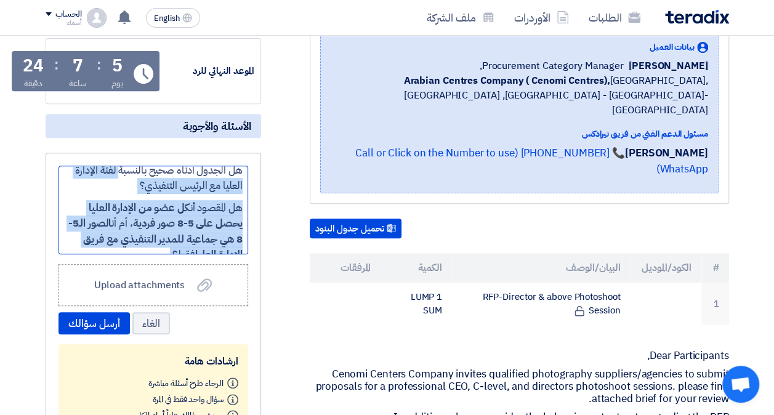
scroll to position [0, 0]
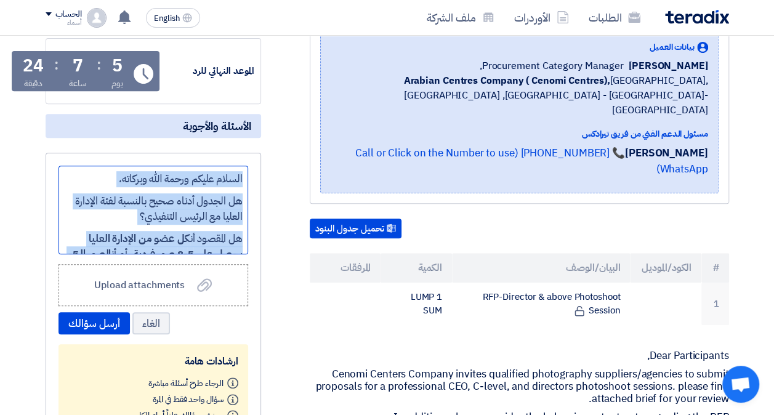
drag, startPoint x: 119, startPoint y: 257, endPoint x: 260, endPoint y: 180, distance: 161.0
click at [260, 180] on div "السلام عليكم ورحمة الله وبركاته، هل الجدول أدناه صحيح بالنسبة لفئة الإدارة العل…" at bounding box center [154, 315] width 216 height 325
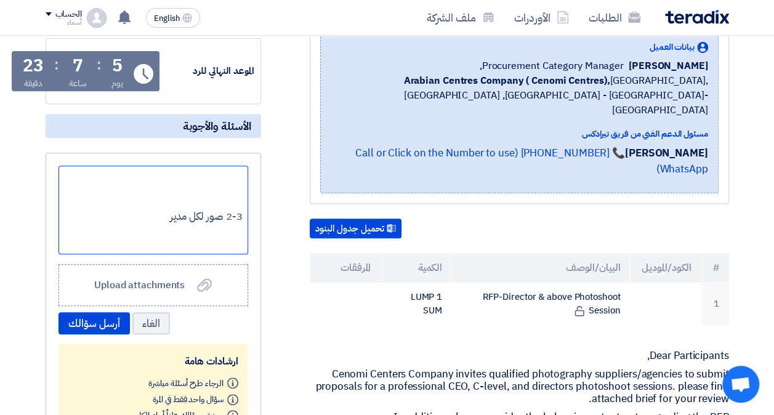
drag, startPoint x: 165, startPoint y: 233, endPoint x: 246, endPoint y: 225, distance: 81.6
click at [246, 225] on div "2-3 صور لكل مدير" at bounding box center [154, 210] width 190 height 89
click at [216, 187] on p at bounding box center [153, 179] width 179 height 16
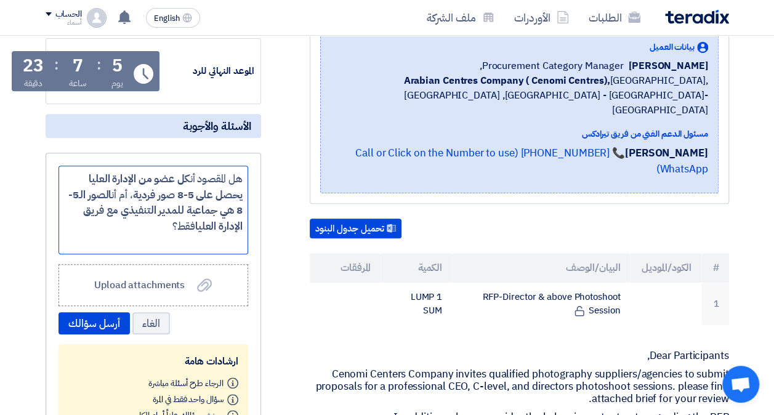
click at [243, 191] on div "هل المقصود أن كل عضو من الإدارة العليا يحصل على 5-8 صور فردية ، أم أن الصور الـ…" at bounding box center [154, 210] width 190 height 89
drag, startPoint x: 85, startPoint y: 241, endPoint x: 258, endPoint y: 186, distance: 181.7
click at [258, 186] on div "السلام عليكم هل المقصود أن كل عضو من الإدارة العليا يحصل على 5-8 صور فردية ، أم…" at bounding box center [154, 315] width 216 height 325
copy p "السلام عليكم هل المقصود أن كل عضو من الإدارة العليا يحصل على 5-8 صور فردية ، أم…"
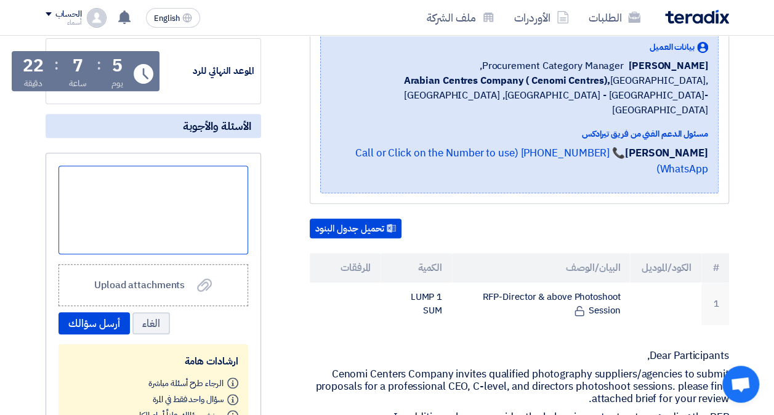
click at [213, 201] on div at bounding box center [153, 190] width 179 height 38
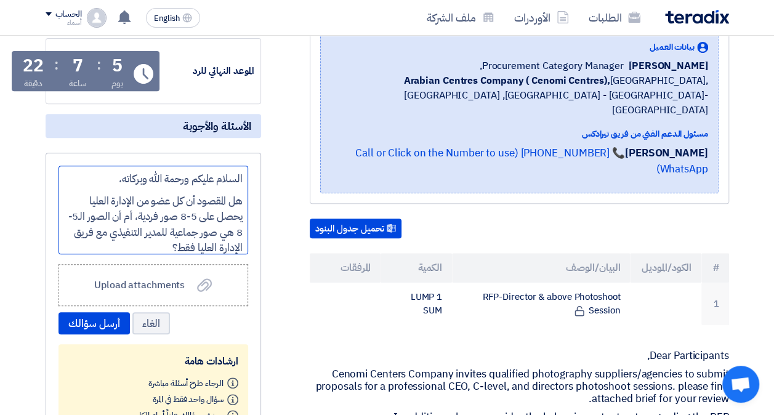
click at [117, 187] on p "السلام عليكم ورحمة الله وبركاته،" at bounding box center [153, 179] width 179 height 16
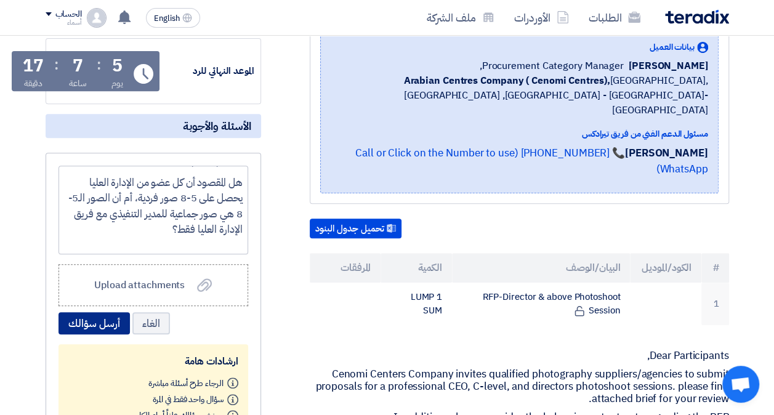
click at [90, 334] on button "أرسل سؤالك" at bounding box center [94, 323] width 71 height 22
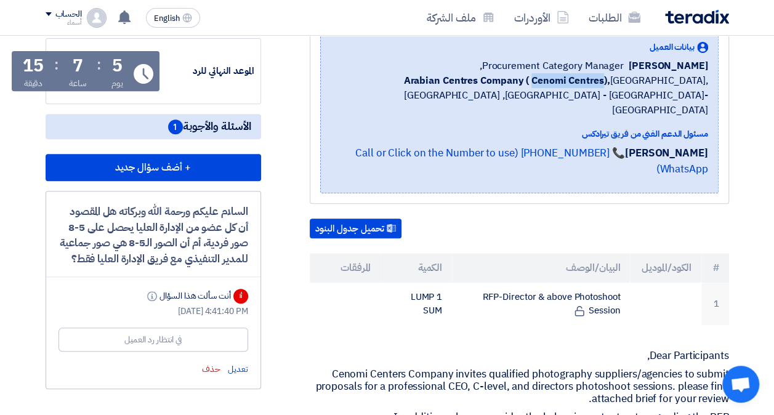
drag, startPoint x: 474, startPoint y: 94, endPoint x: 544, endPoint y: 95, distance: 70.2
click at [544, 88] on b "Arabian Centres Company ( Cenomi Centres)," at bounding box center [506, 80] width 206 height 15
copy b "Cenomi Centres"
